Goal: Task Accomplishment & Management: Use online tool/utility

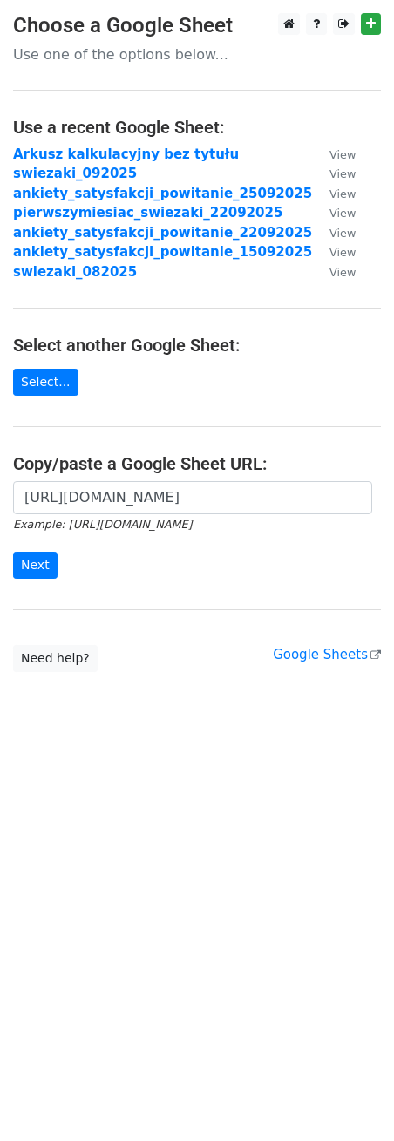
scroll to position [0, 349]
type input "[URL][DOMAIN_NAME]"
click at [39, 560] on input "Next" at bounding box center [35, 565] width 44 height 27
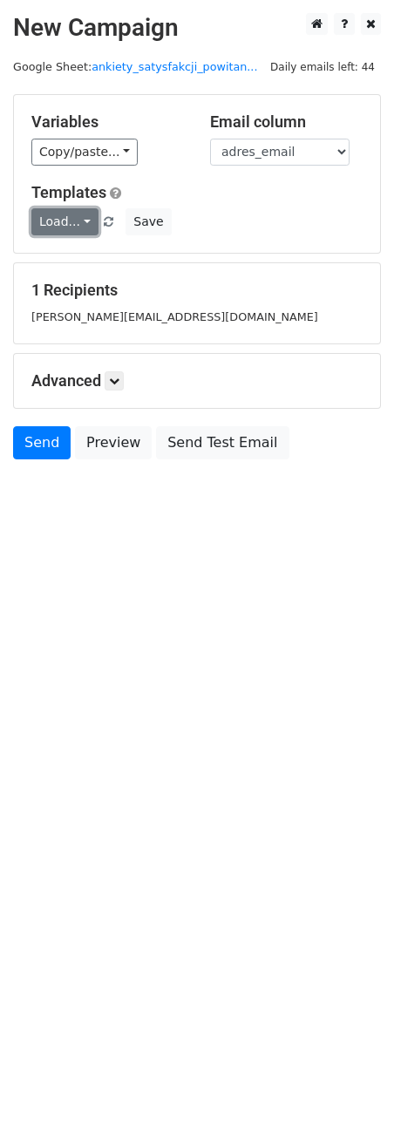
click at [70, 221] on link "Load..." at bounding box center [64, 221] width 67 height 27
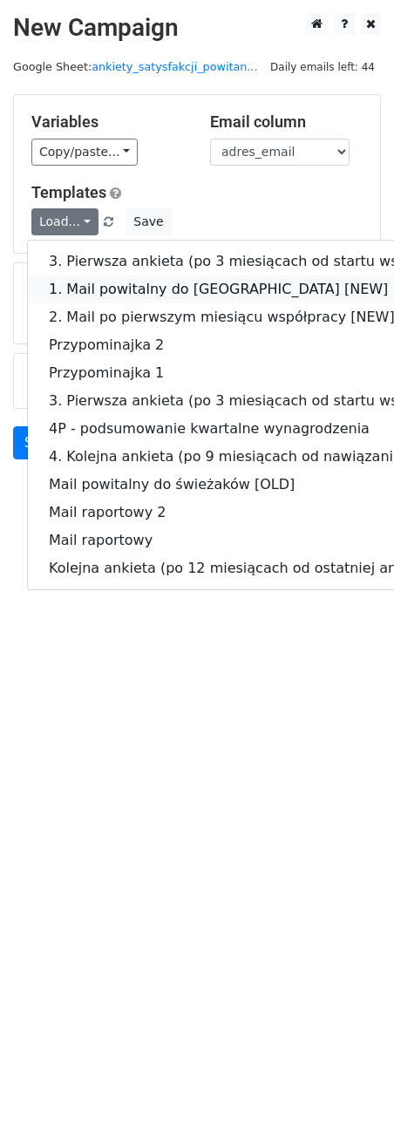
click at [92, 282] on link "1. Mail powitalny do świeżaków [NEW]" at bounding box center [295, 289] width 535 height 28
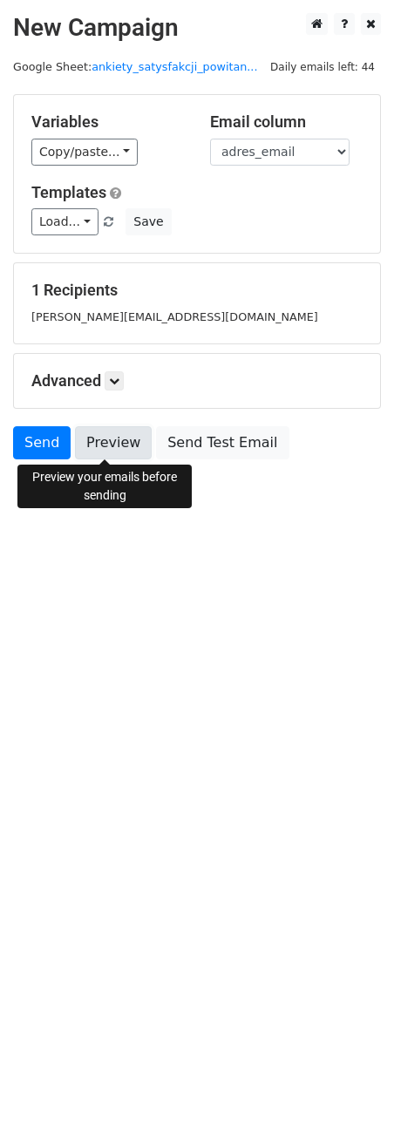
click at [98, 447] on link "Preview" at bounding box center [113, 442] width 77 height 33
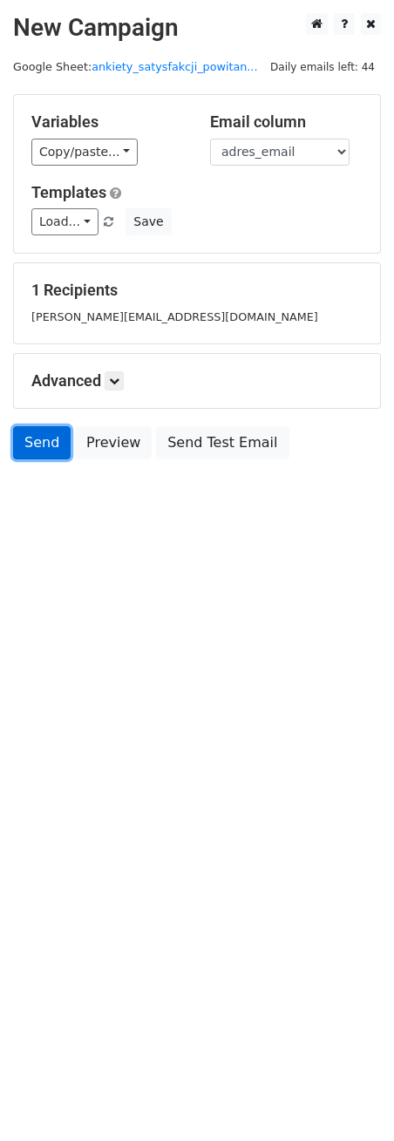
click at [41, 450] on link "Send" at bounding box center [42, 442] width 58 height 33
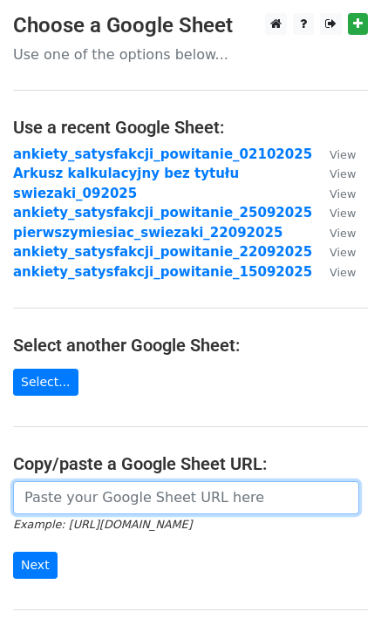
click at [106, 507] on input "url" at bounding box center [186, 497] width 346 height 33
paste input "https://docs.google.com/spreadsheets/d/1TK7ngStLOawpPhvrCl2IXdEFKNBXe7DOIzHCnpQ…"
type input "https://docs.google.com/spreadsheets/d/1TK7ngStLOawpPhvrCl2IXdEFKNBXe7DOIzHCnpQ…"
click at [13, 552] on input "Next" at bounding box center [35, 565] width 44 height 27
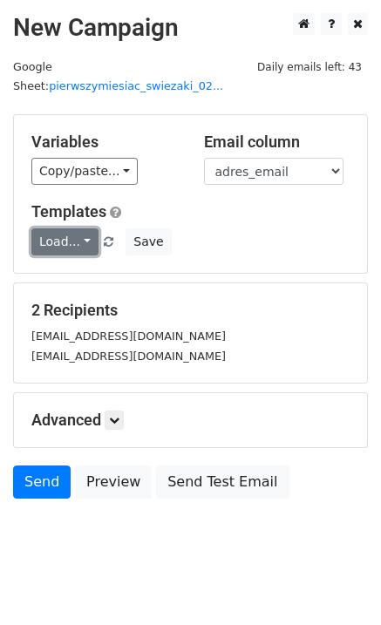
click at [70, 228] on link "Load..." at bounding box center [64, 241] width 67 height 27
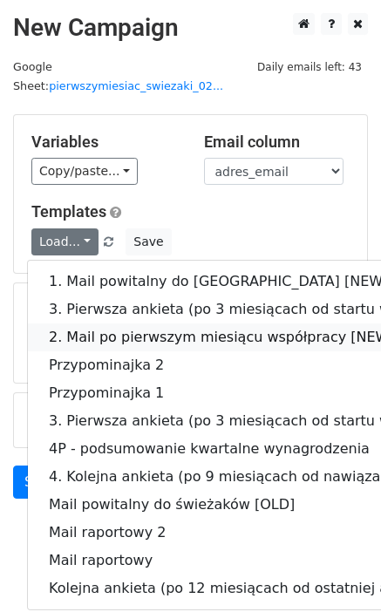
click at [117, 323] on link "2. Mail po pierwszym miesiącu współpracy [NEW]" at bounding box center [295, 337] width 535 height 28
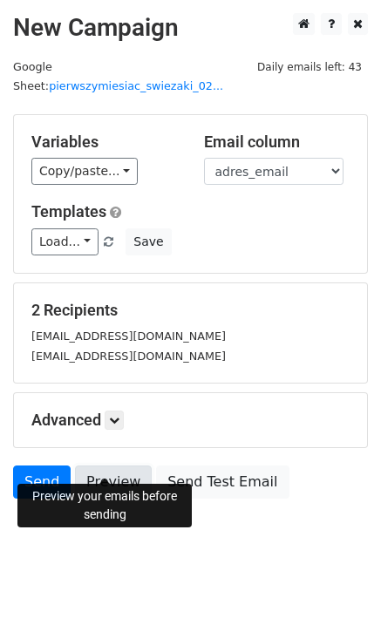
click at [113, 465] on link "Preview" at bounding box center [113, 481] width 77 height 33
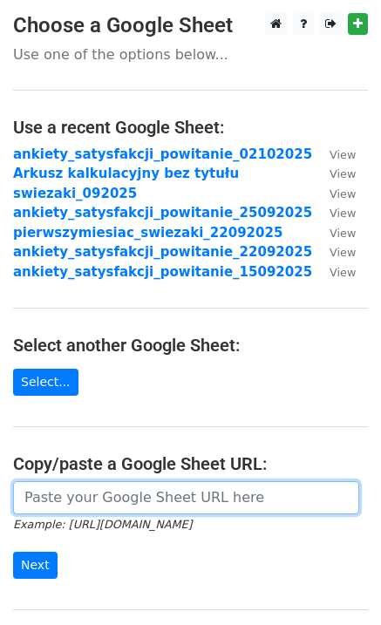
click at [171, 488] on input "url" at bounding box center [186, 497] width 346 height 33
paste input "https://docs.google.com/spreadsheets/d/1TK7ngStLOawpPhvrCl2IXdEFKNBXe7DOIzHCnpQ…"
type input "https://docs.google.com/spreadsheets/d/1TK7ngStLOawpPhvrCl2IXdEFKNBXe7DOIzHCnpQ…"
click at [13, 552] on input "Next" at bounding box center [35, 565] width 44 height 27
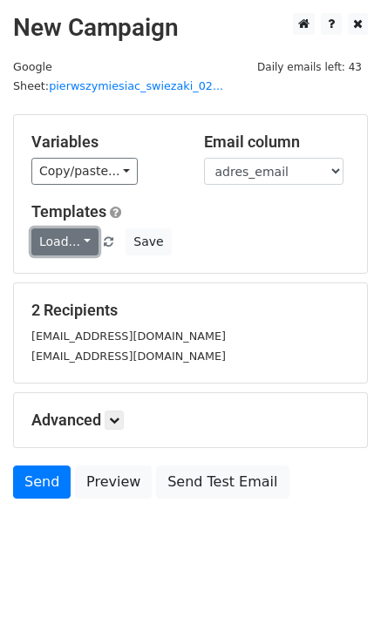
click at [67, 228] on link "Load..." at bounding box center [64, 241] width 67 height 27
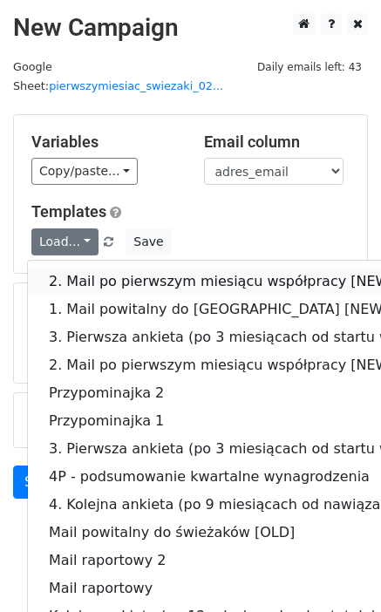
click at [104, 268] on link "2. Mail po pierwszym miesiącu współpracy [NEW - ocena punktowa)" at bounding box center [295, 282] width 535 height 28
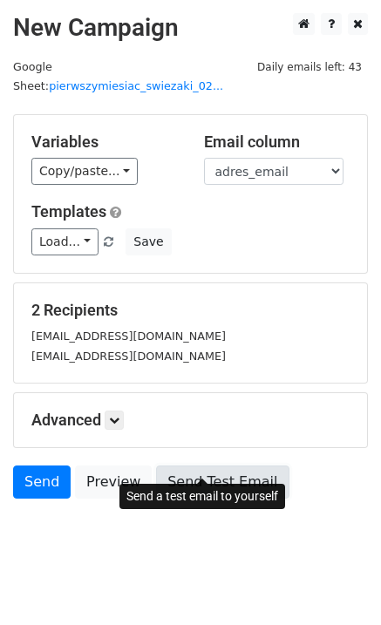
click at [208, 465] on link "Send Test Email" at bounding box center [222, 481] width 132 height 33
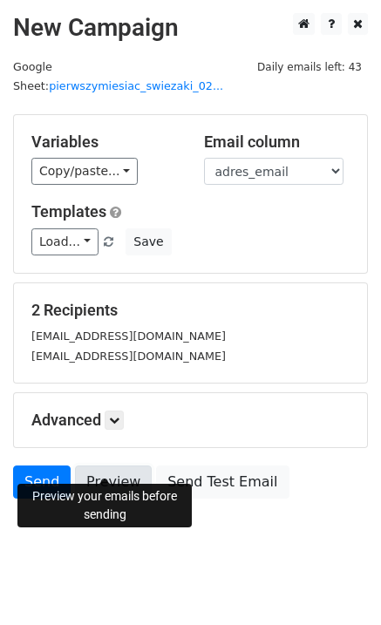
click at [108, 465] on link "Preview" at bounding box center [113, 481] width 77 height 33
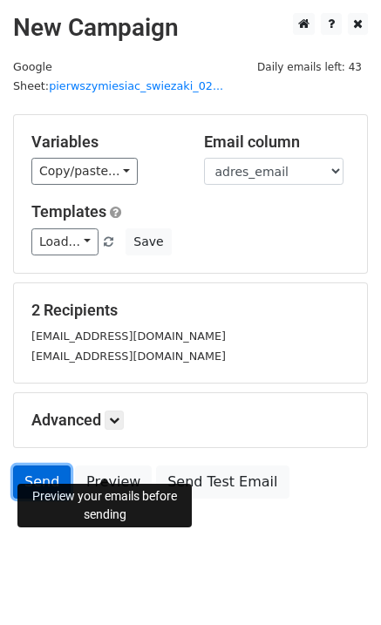
click at [13, 466] on link "Send" at bounding box center [42, 481] width 58 height 33
